Goal: Information Seeking & Learning: Learn about a topic

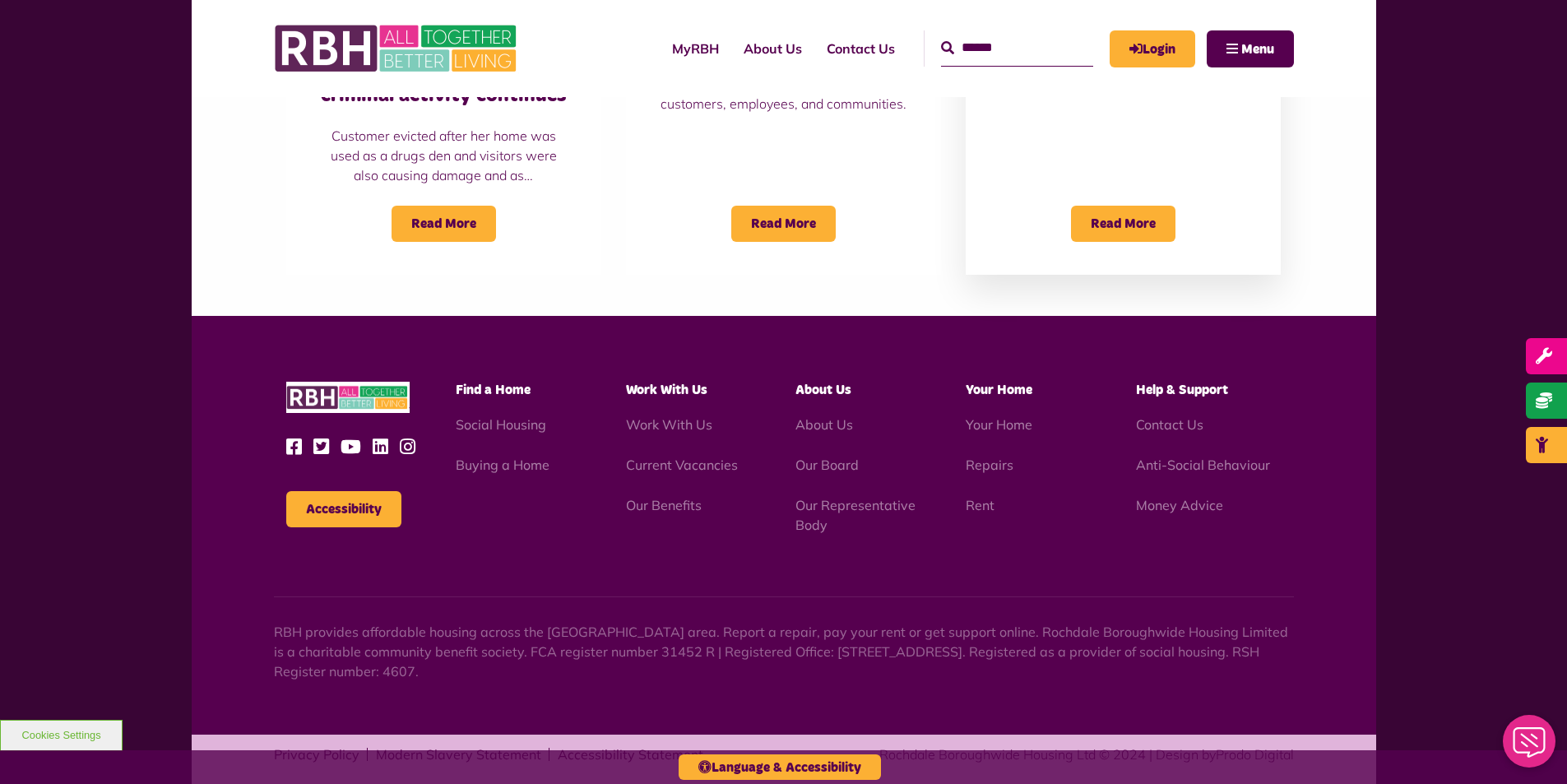
scroll to position [1458, 0]
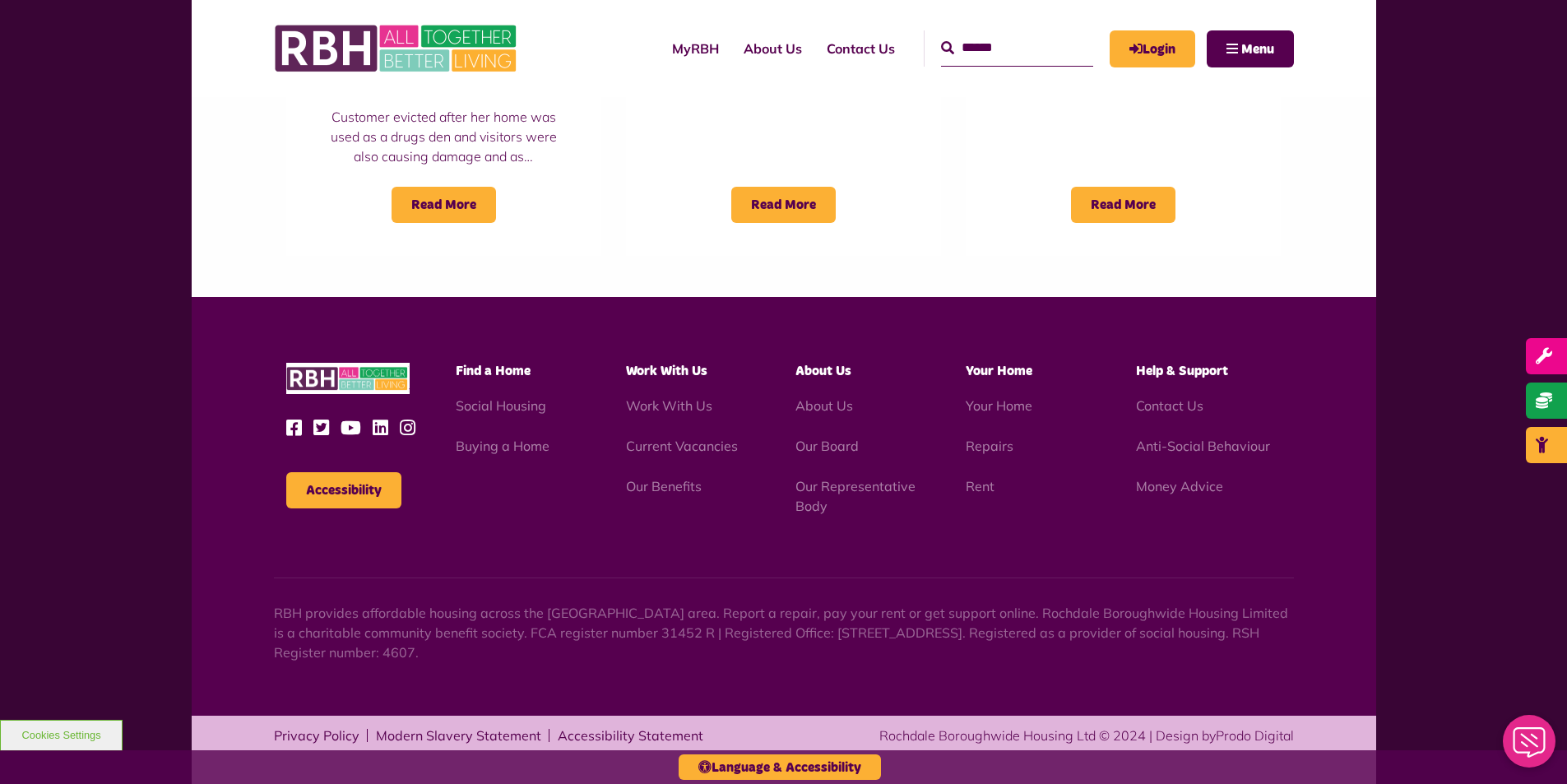
click at [1159, 376] on span "Help & Support" at bounding box center [1182, 370] width 92 height 13
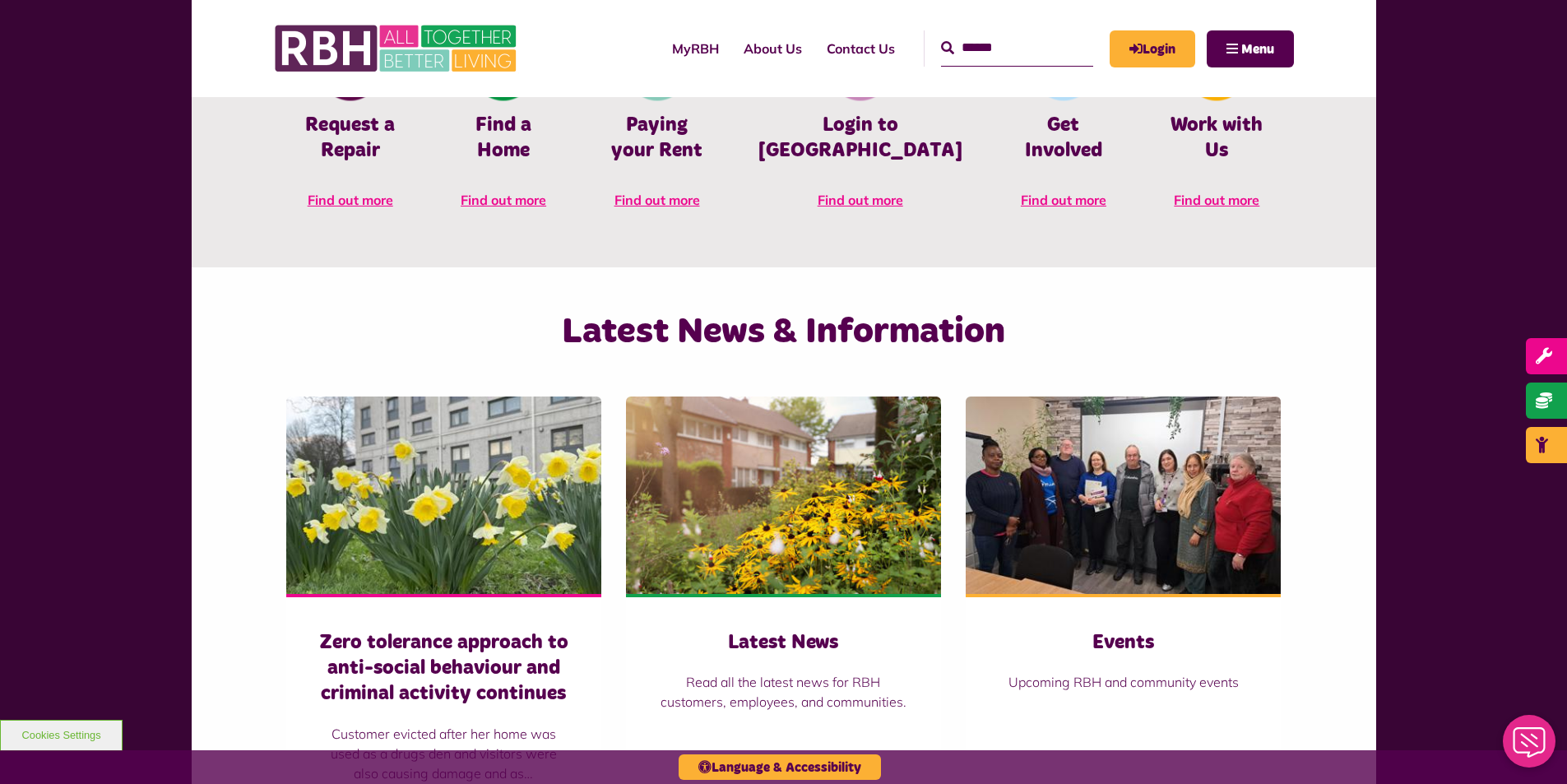
scroll to position [636, 0]
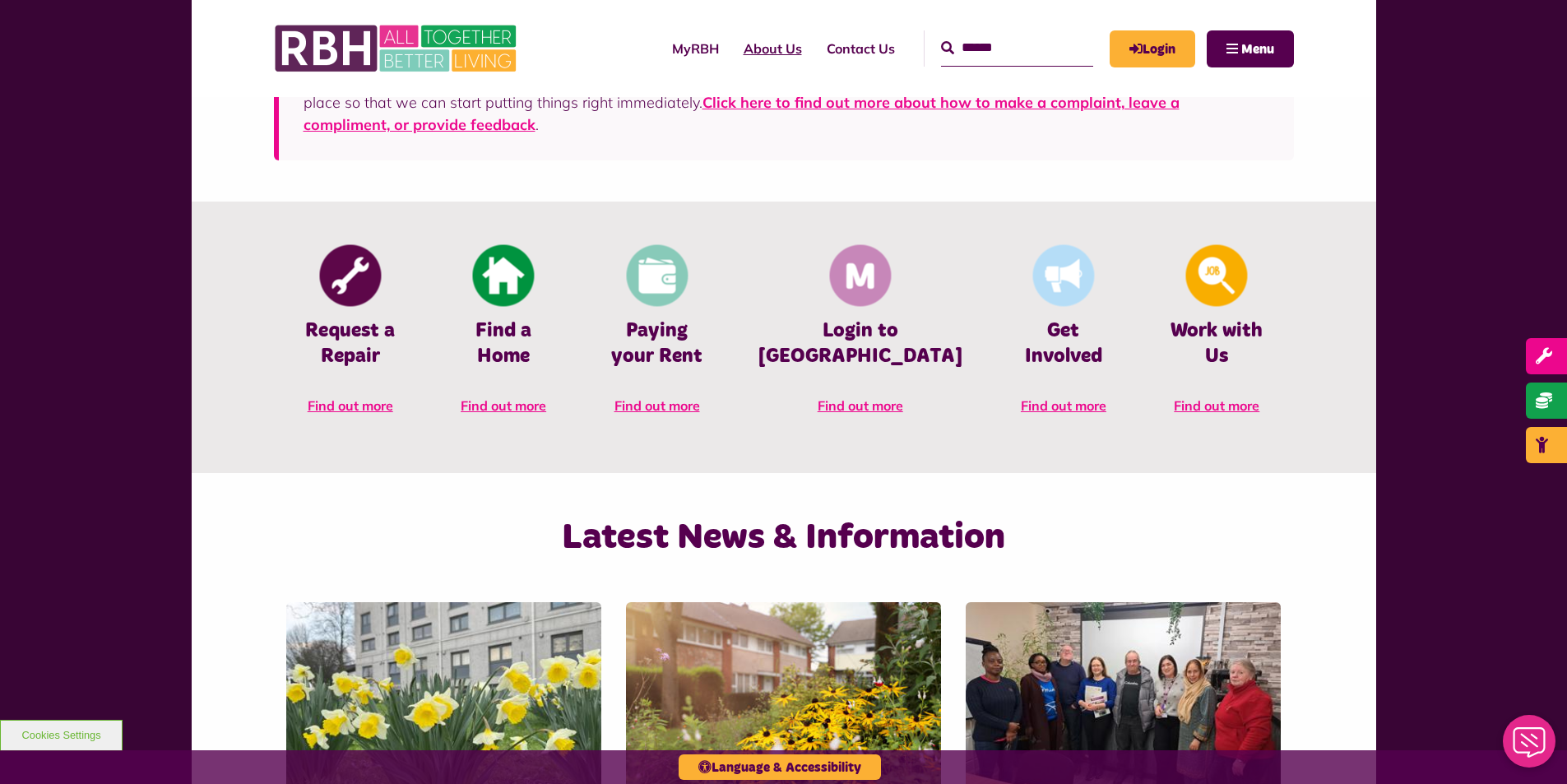
click at [733, 49] on link "About Us" at bounding box center [773, 49] width 83 height 44
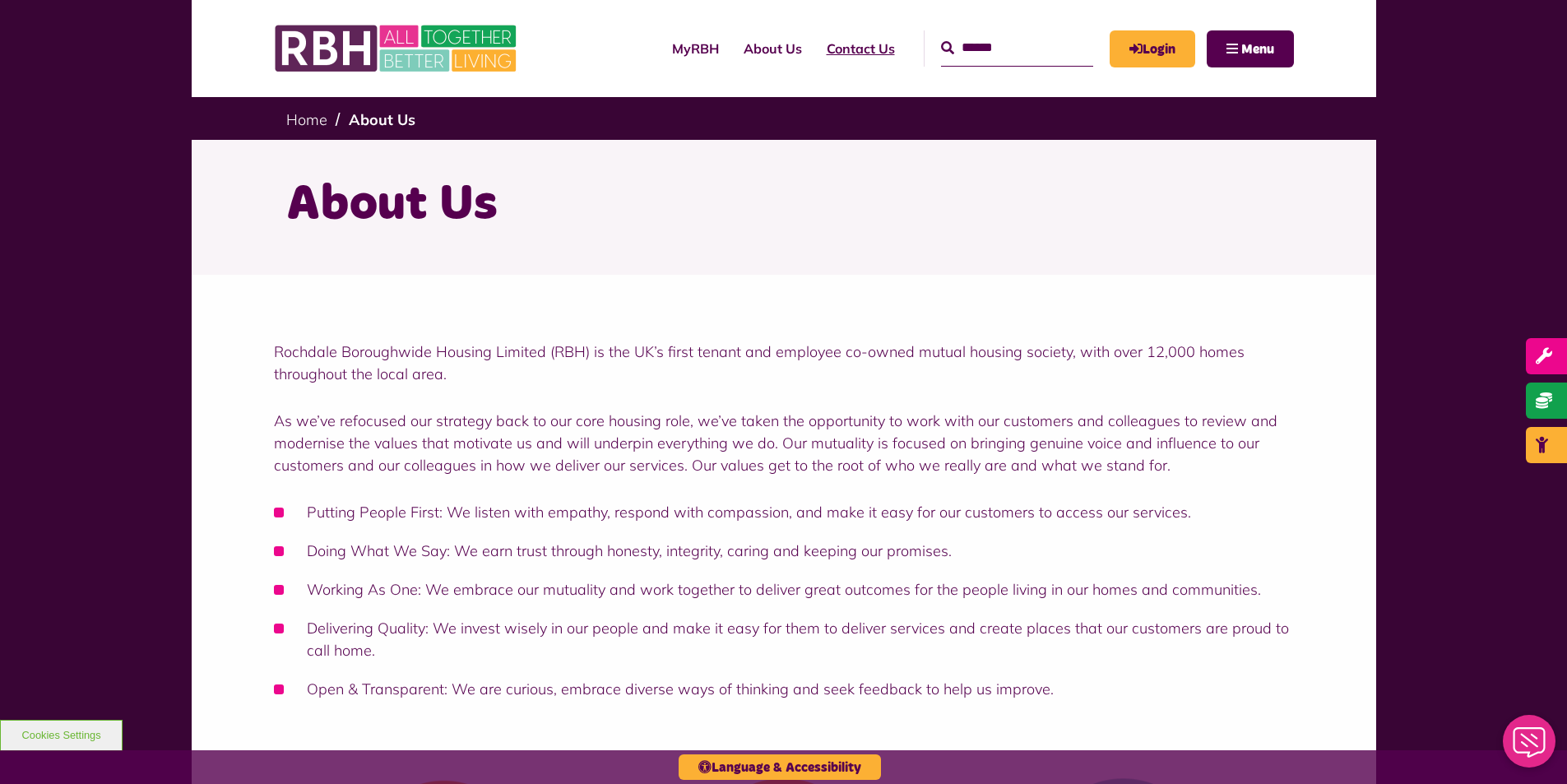
click at [852, 48] on link "Contact Us" at bounding box center [860, 49] width 93 height 44
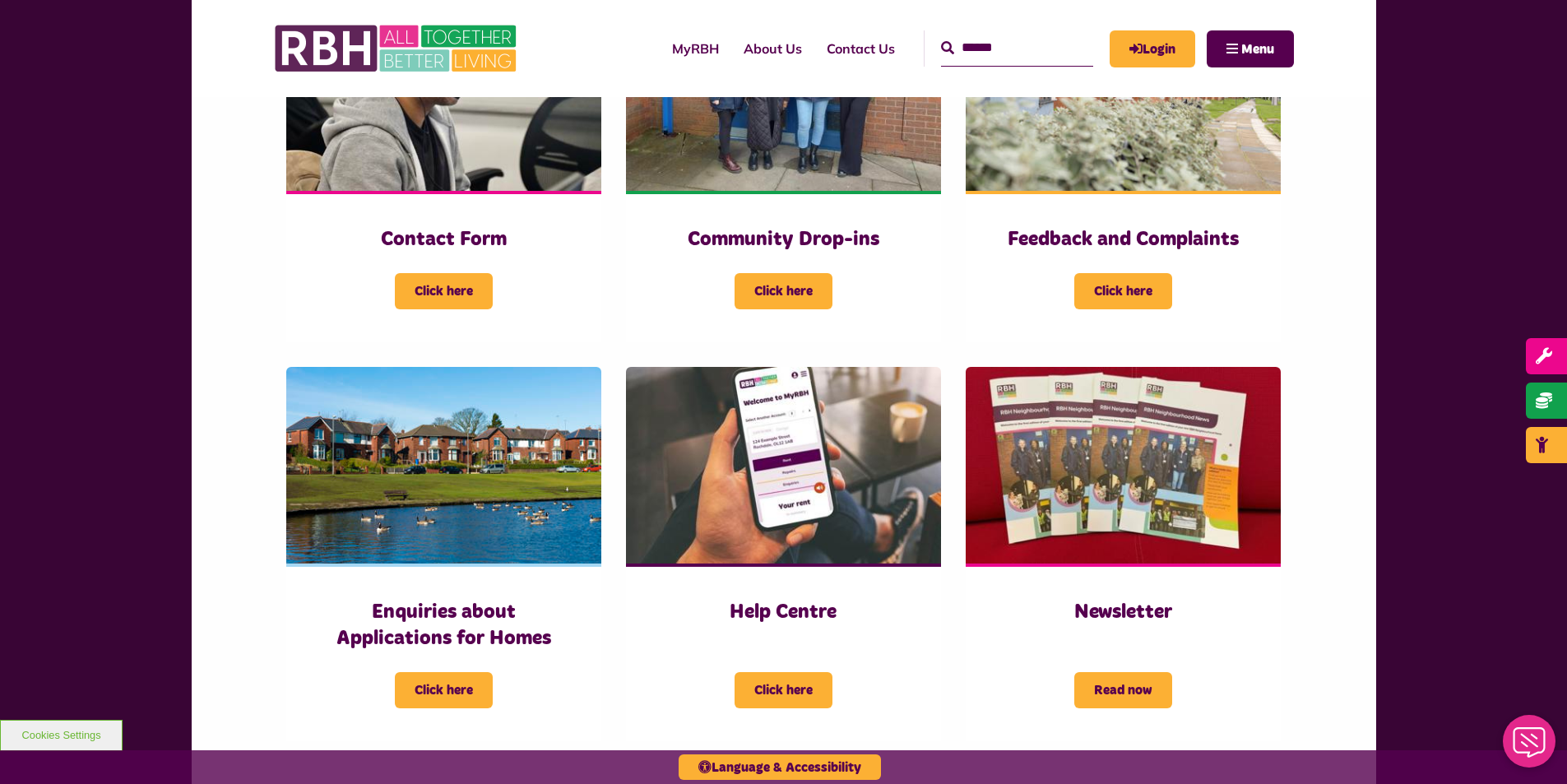
scroll to position [493, 0]
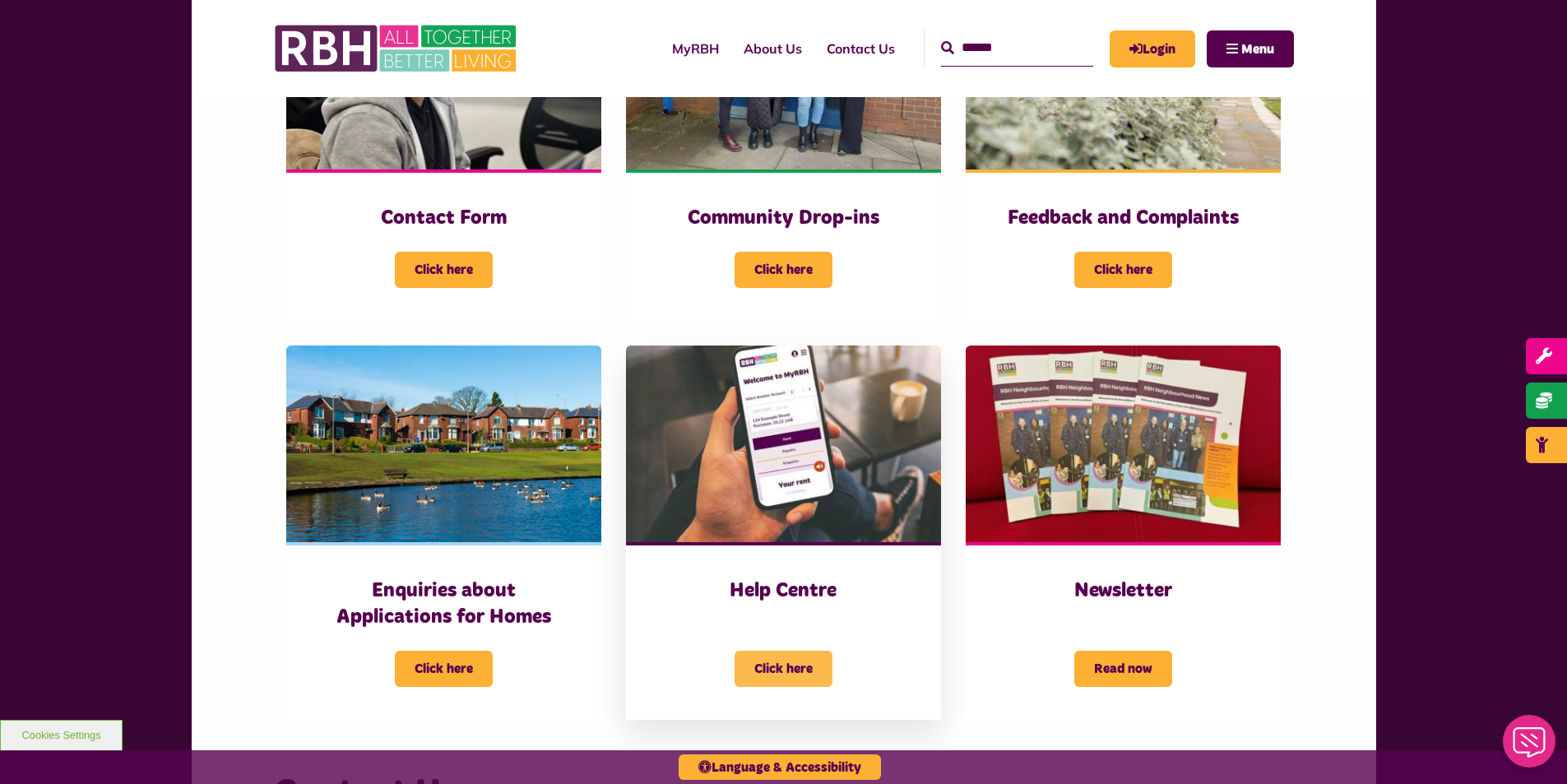
click at [763, 674] on span "Click here" at bounding box center [784, 668] width 98 height 36
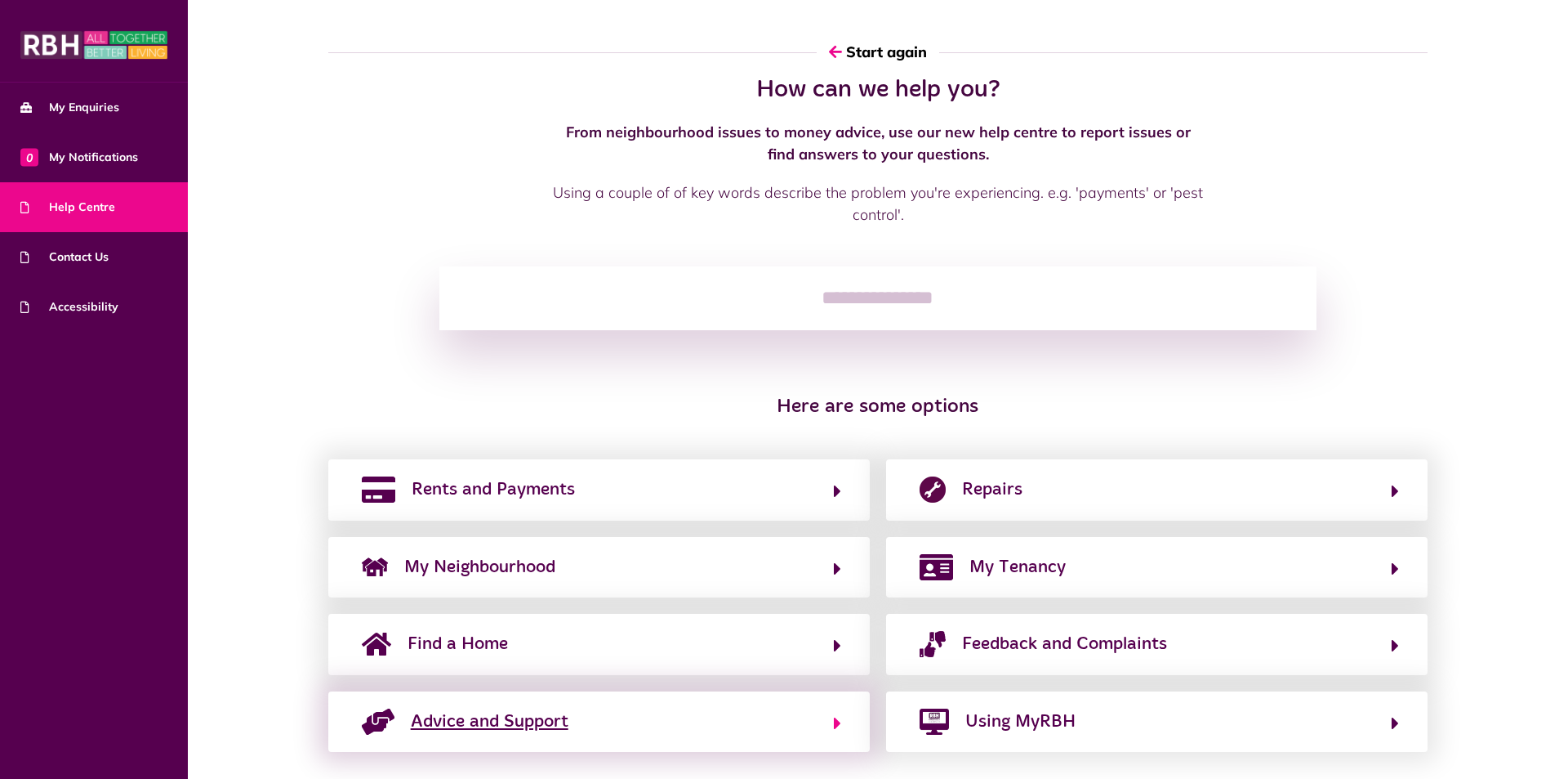
click at [423, 725] on span "Advice and Support" at bounding box center [490, 721] width 158 height 26
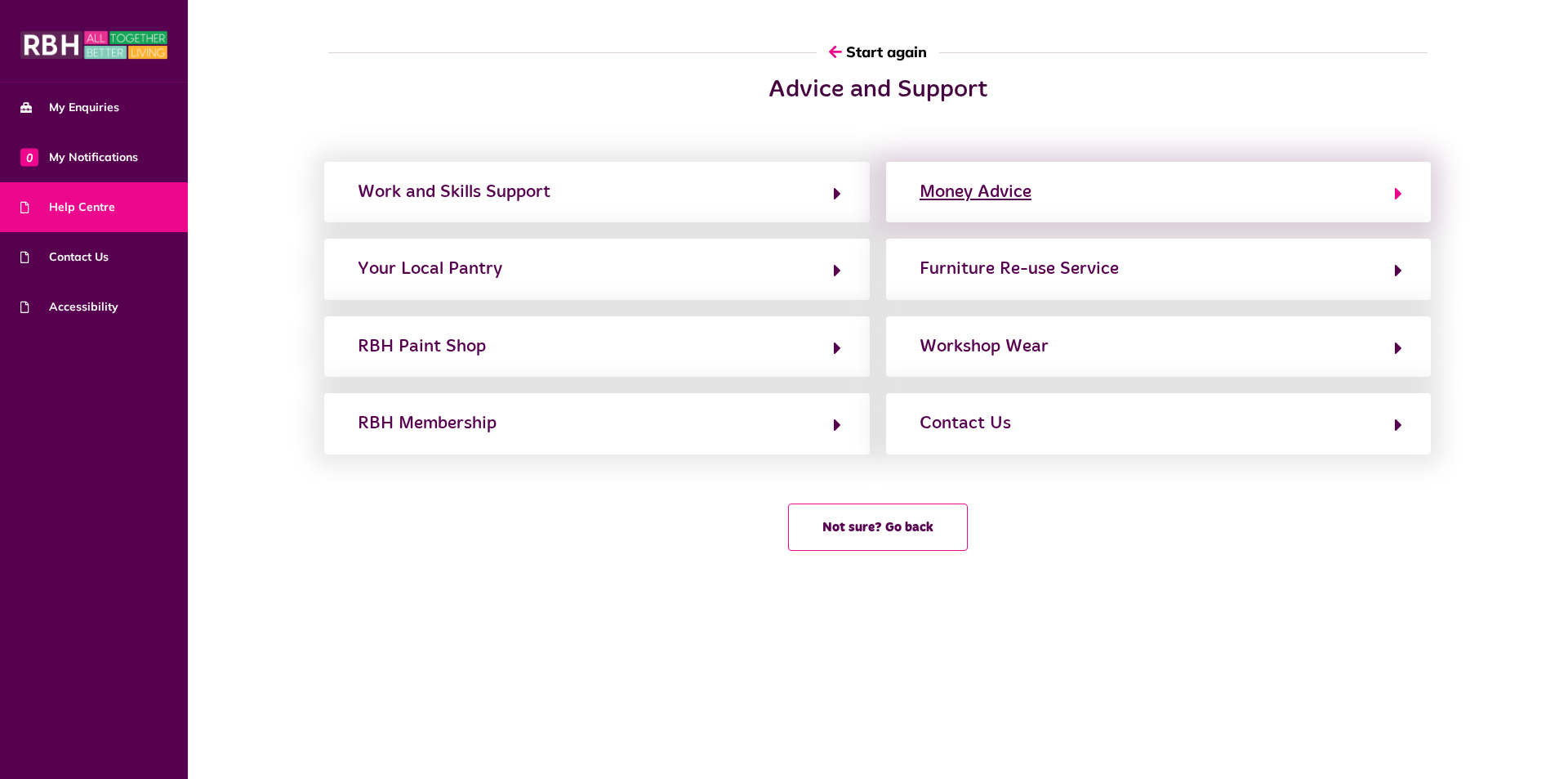
click at [948, 188] on div "Money Advice" at bounding box center [976, 192] width 112 height 26
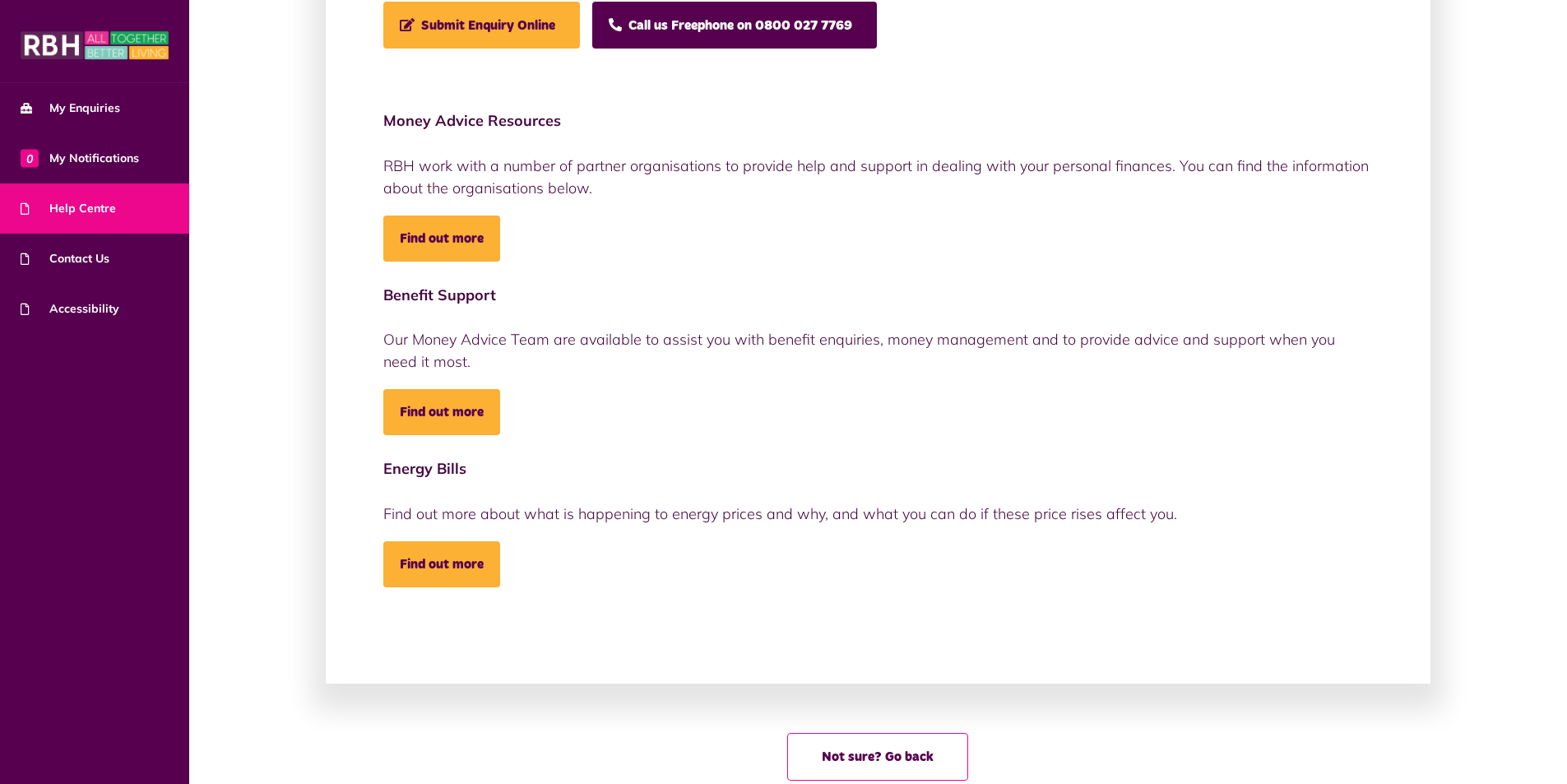
scroll to position [320, 0]
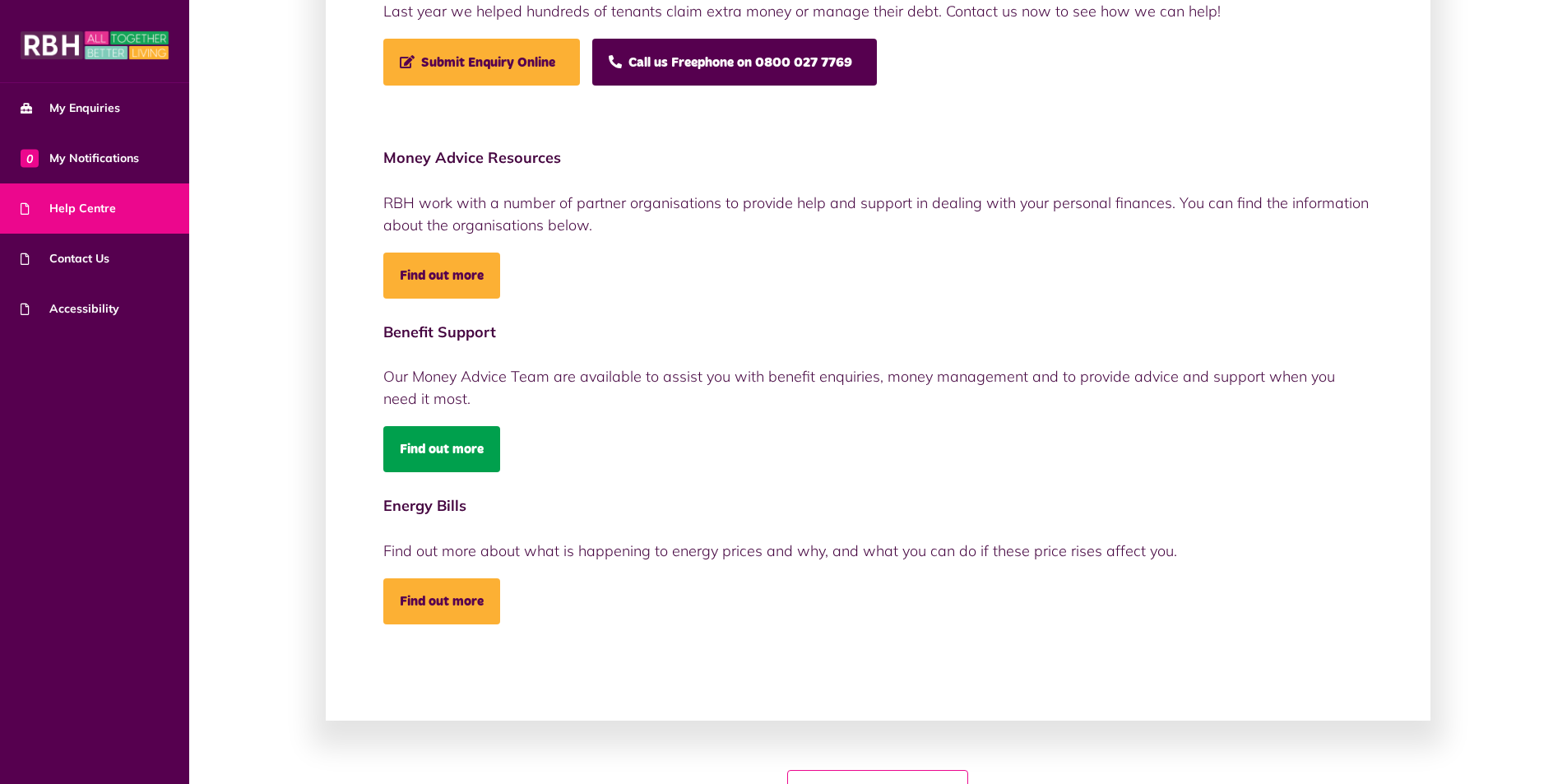
click at [424, 456] on link "Find out more" at bounding box center [441, 449] width 116 height 46
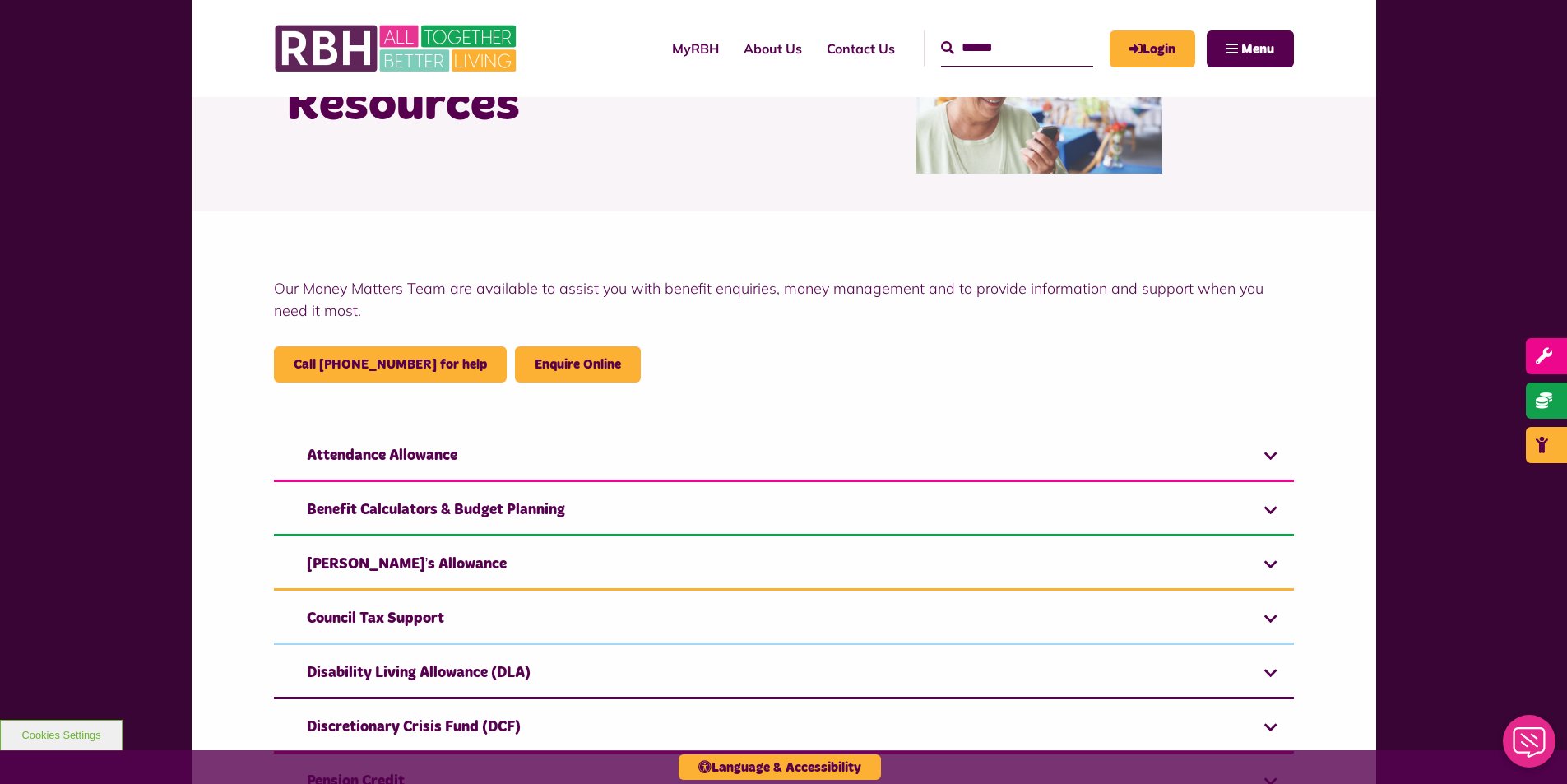
scroll to position [164, 0]
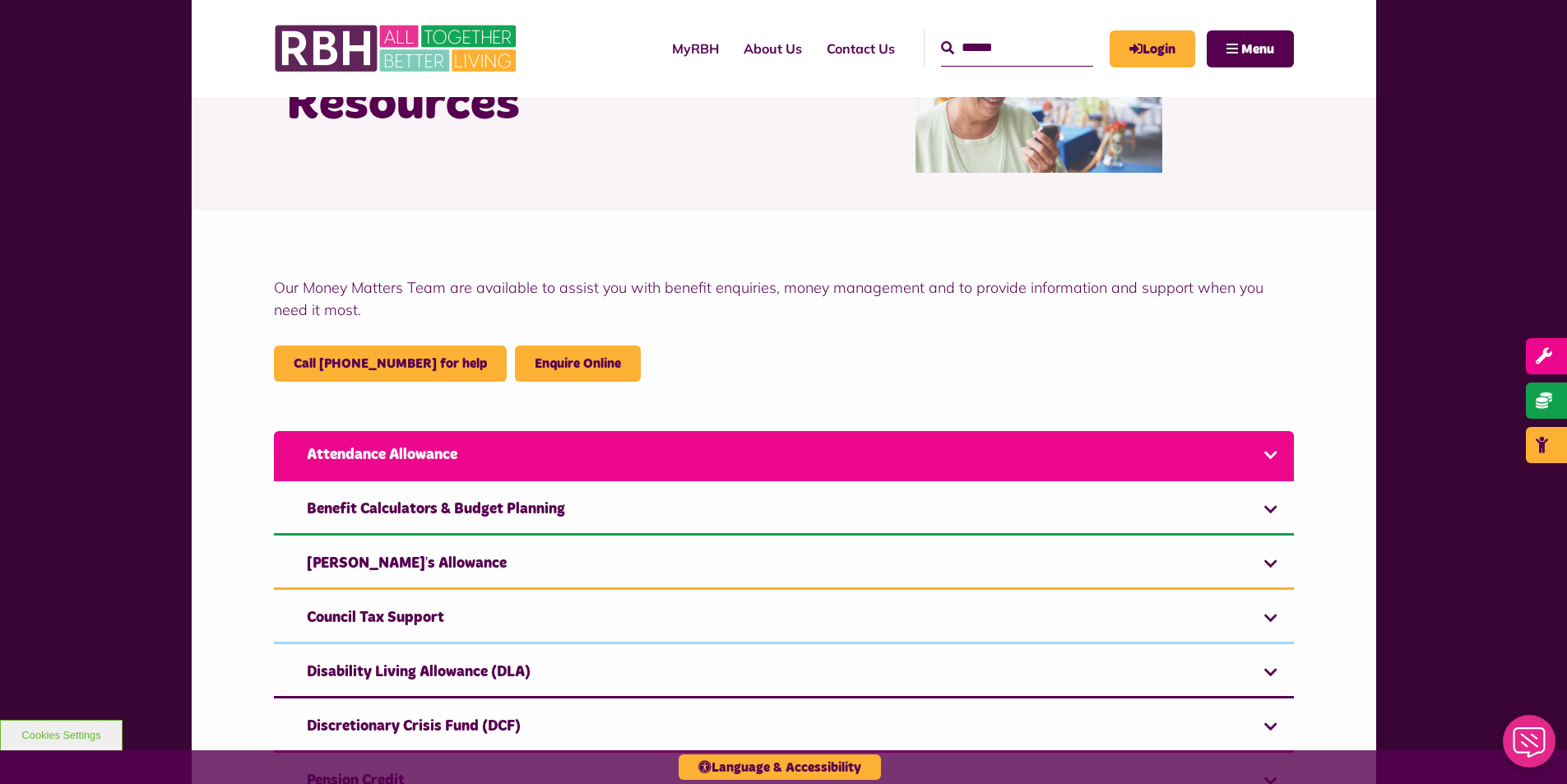
click at [472, 454] on link "Attendance Allowance" at bounding box center [784, 456] width 1020 height 50
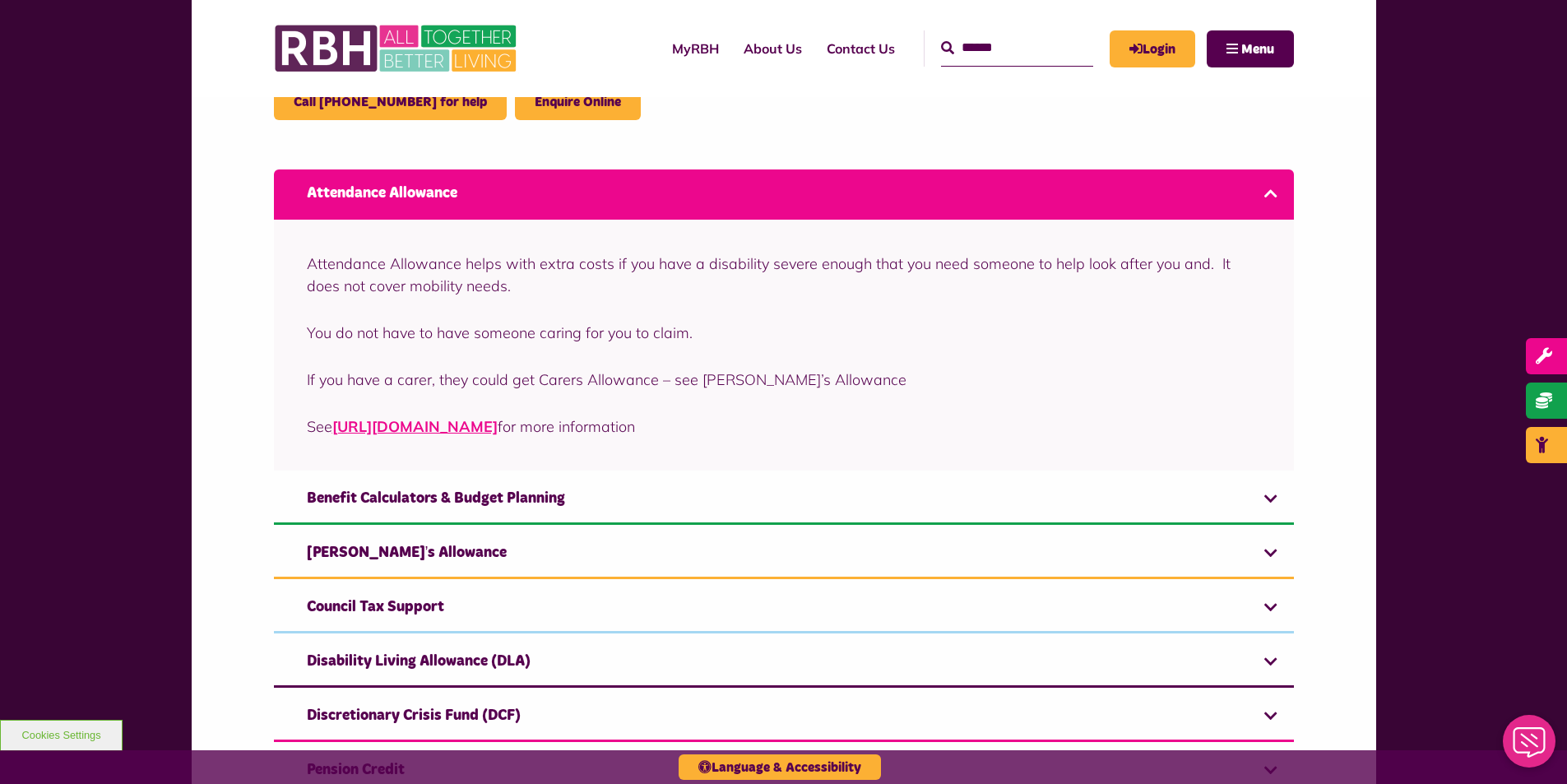
scroll to position [411, 0]
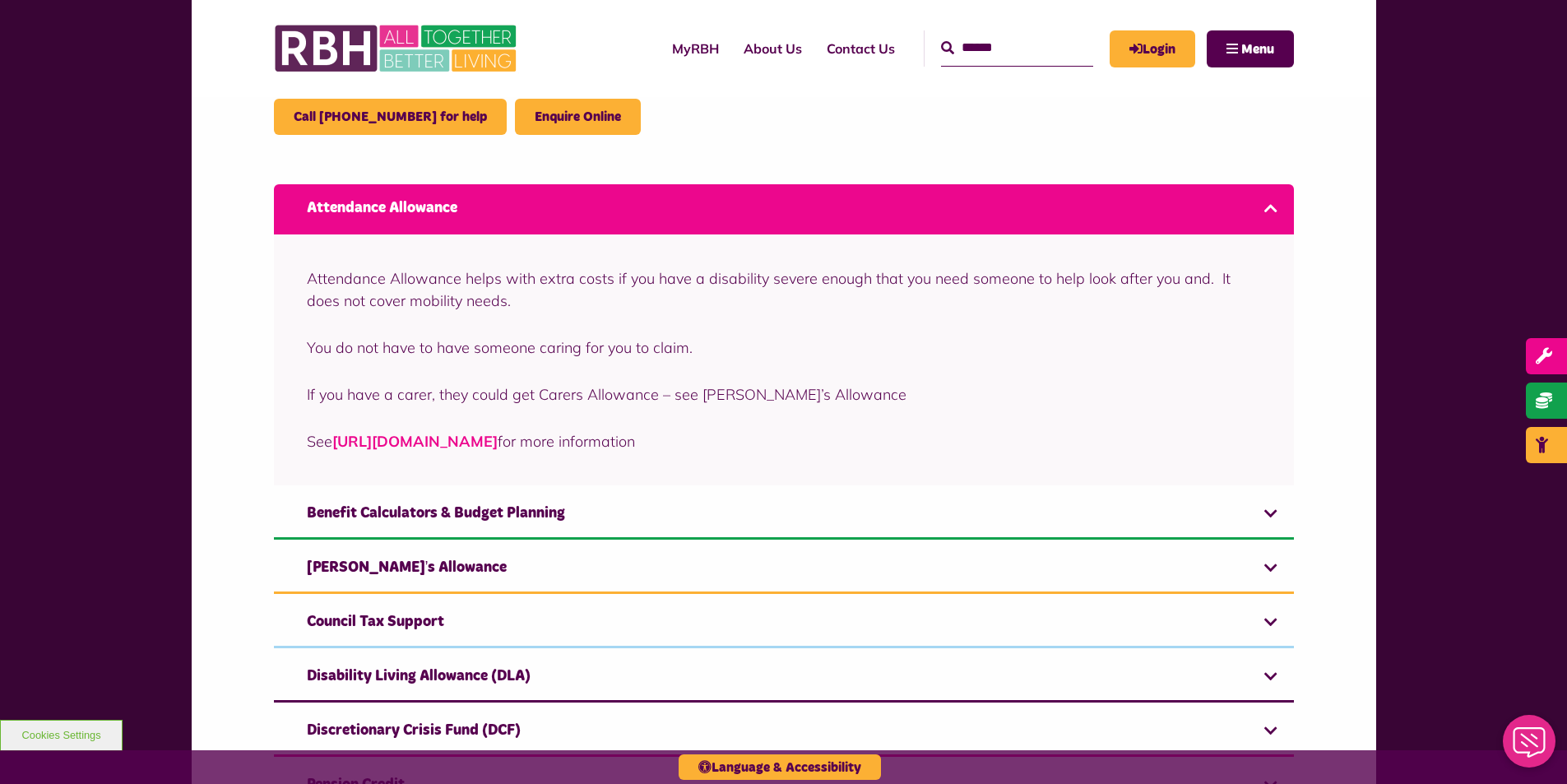
click at [413, 443] on link "https://www.gov.uk/attendance-allowance" at bounding box center [415, 440] width 165 height 19
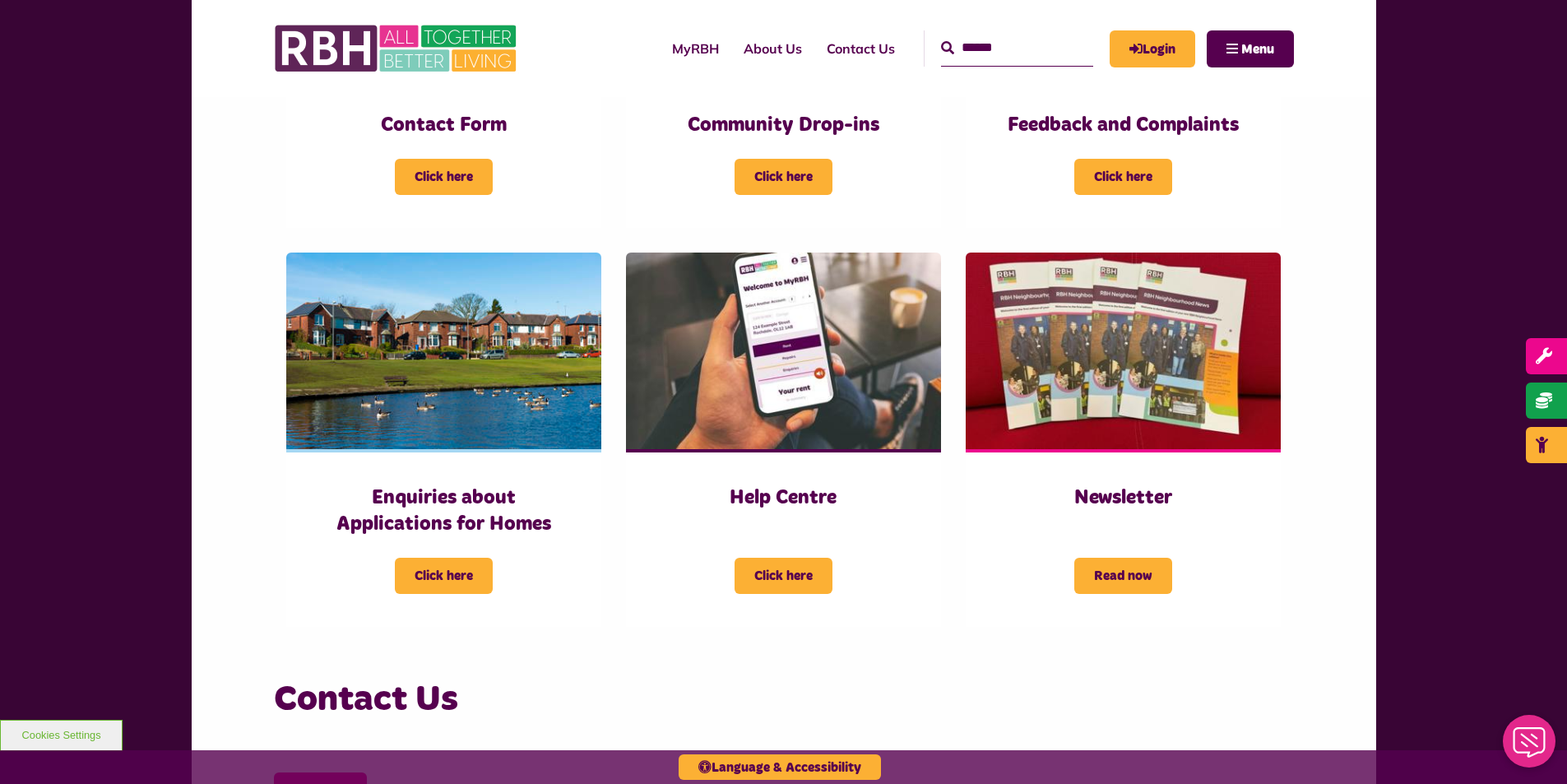
scroll to position [658, 0]
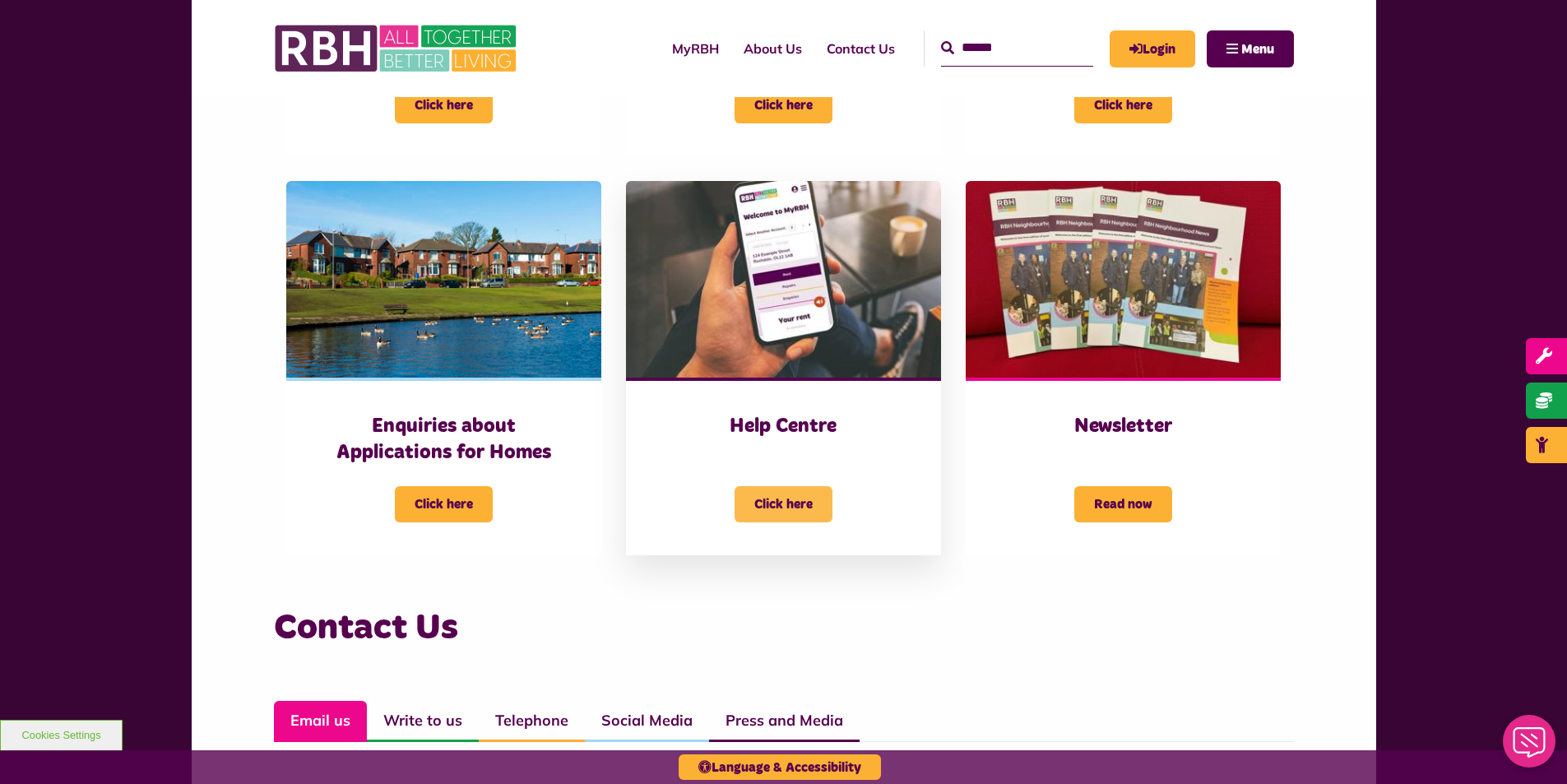
click at [769, 501] on span "Click here" at bounding box center [784, 504] width 98 height 36
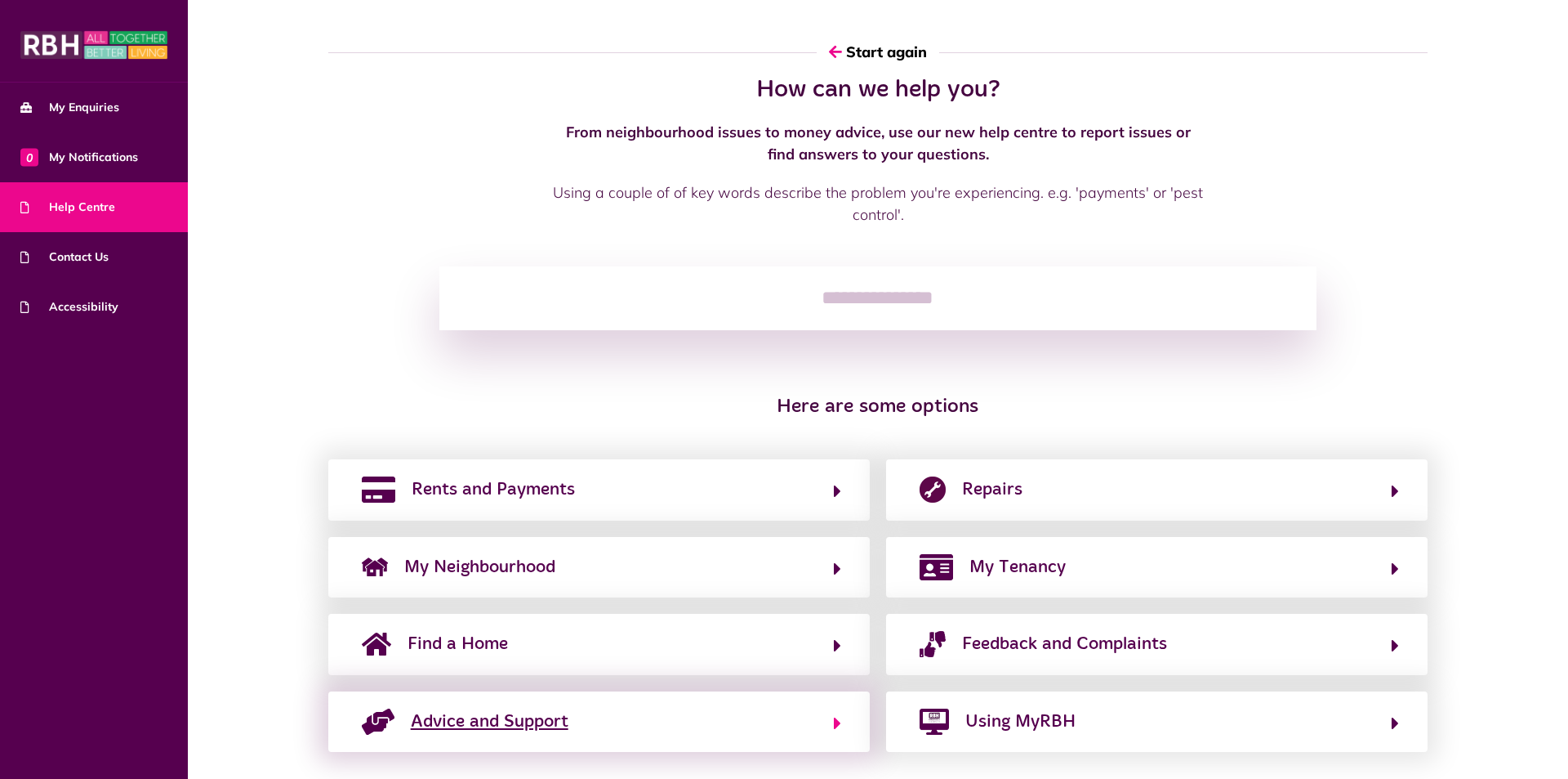
click at [512, 721] on span "Advice and Support" at bounding box center [490, 721] width 158 height 26
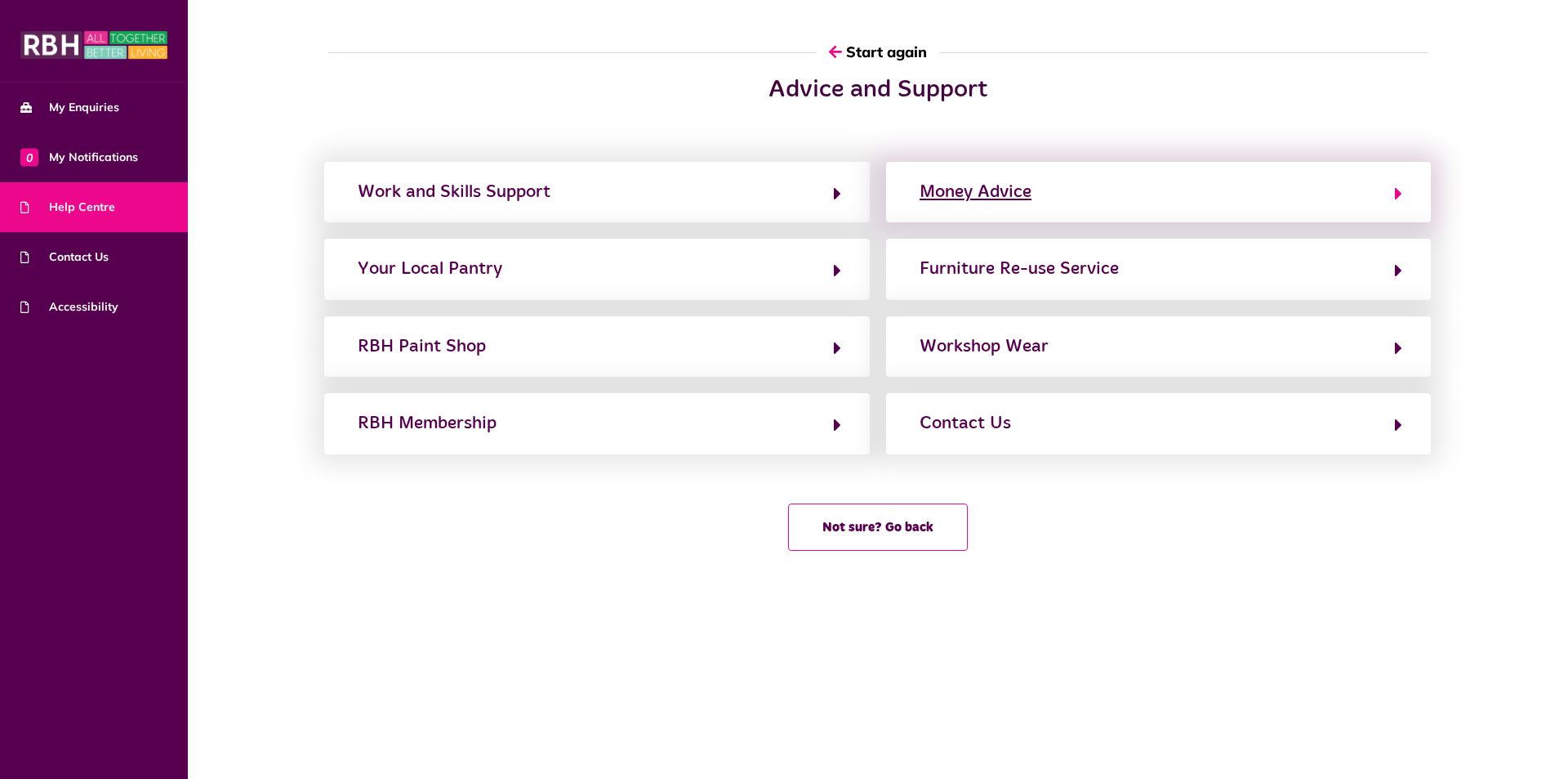
click at [955, 193] on div "Money Advice" at bounding box center [976, 192] width 112 height 26
